Goal: Transaction & Acquisition: Book appointment/travel/reservation

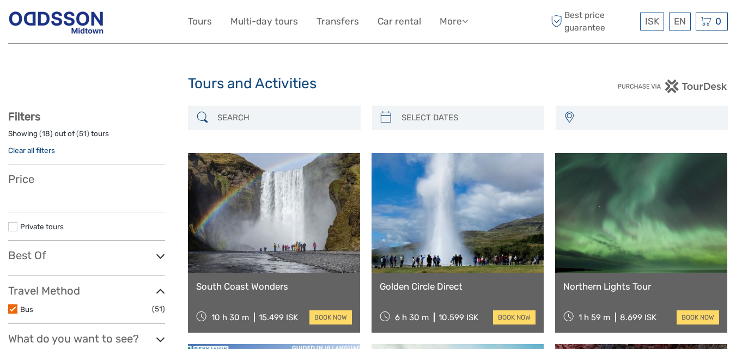
select select
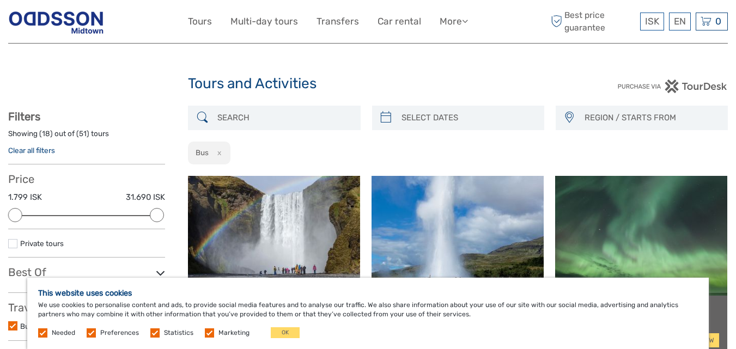
type input "[DATE]"
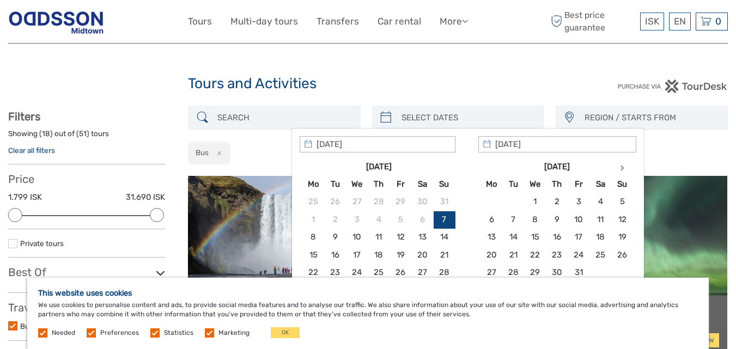
click at [431, 119] on input "search" at bounding box center [468, 117] width 142 height 19
type input "[DATE]"
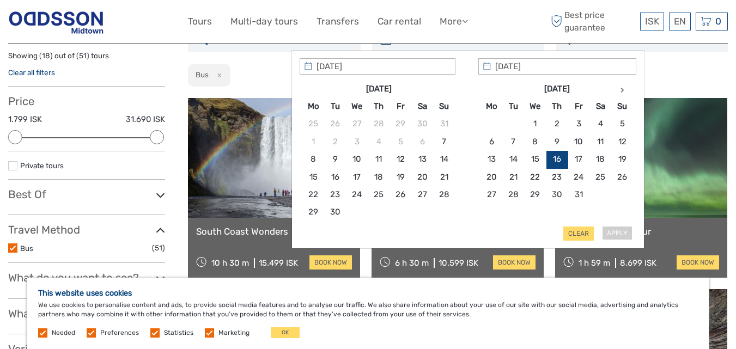
scroll to position [109, 0]
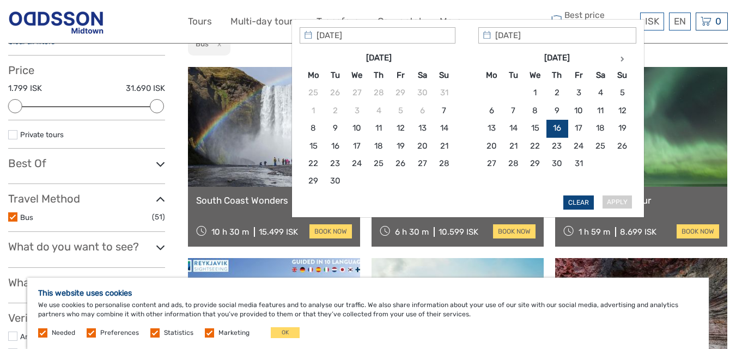
click at [578, 206] on button "Clear" at bounding box center [578, 202] width 30 height 14
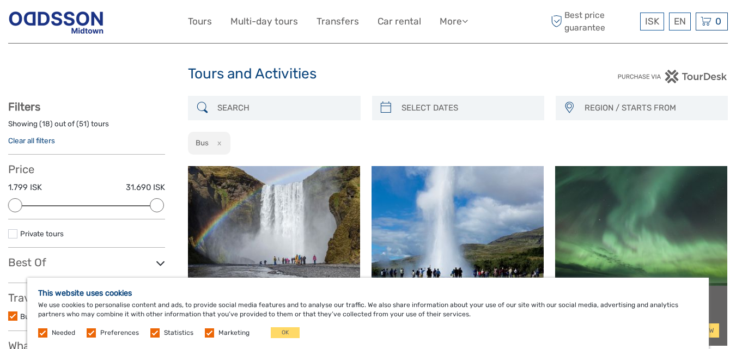
scroll to position [0, 0]
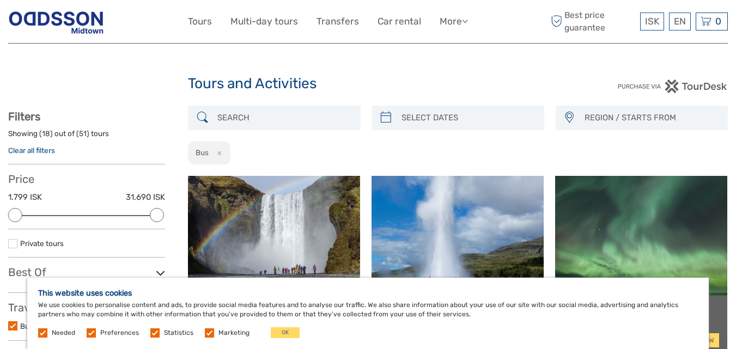
click at [258, 123] on input "search" at bounding box center [284, 117] width 142 height 19
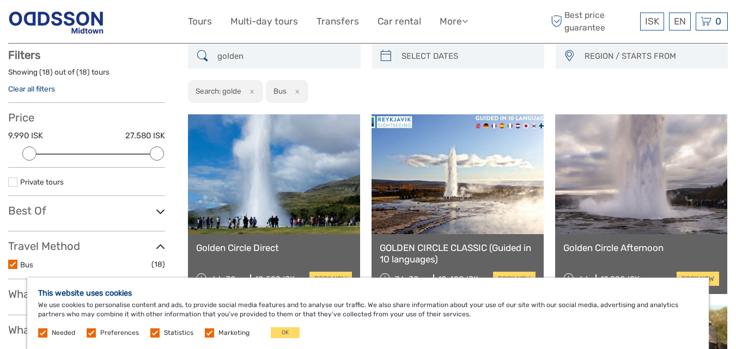
scroll to position [62, 0]
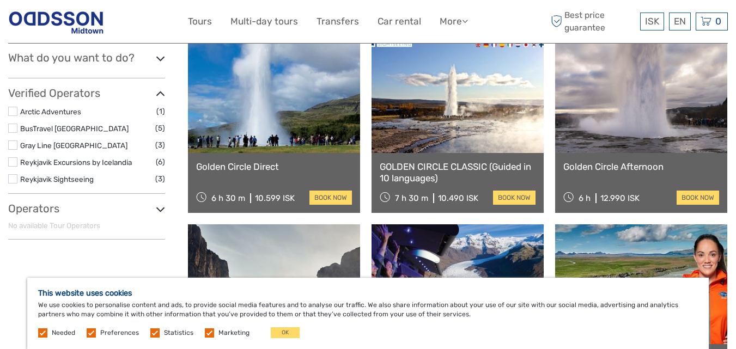
scroll to position [334, 0]
type input "golden"
click at [456, 113] on link at bounding box center [457, 93] width 172 height 120
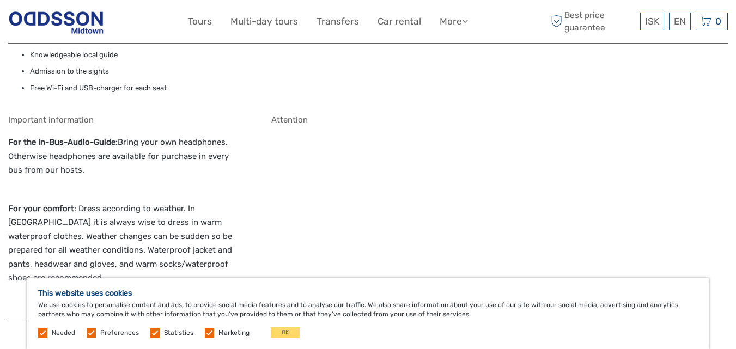
scroll to position [926, 0]
